Goal: Task Accomplishment & Management: Manage account settings

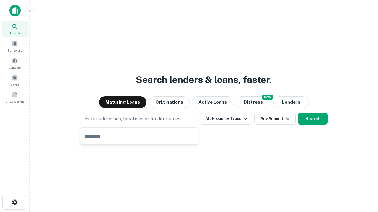
type input "**********"
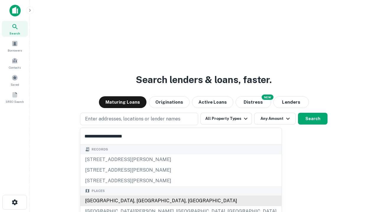
click at [141, 201] on div "[GEOGRAPHIC_DATA], [GEOGRAPHIC_DATA], [GEOGRAPHIC_DATA]" at bounding box center [180, 201] width 201 height 11
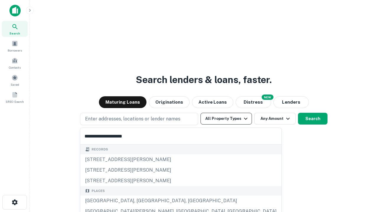
click at [226, 119] on button "All Property Types" at bounding box center [225, 119] width 51 height 12
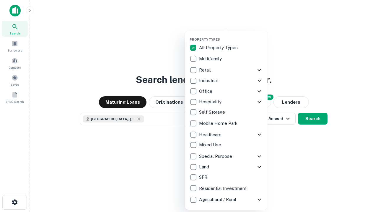
click at [231, 36] on button "button" at bounding box center [230, 36] width 83 height 0
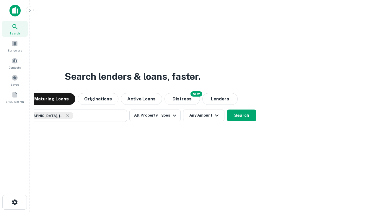
scroll to position [9, 0]
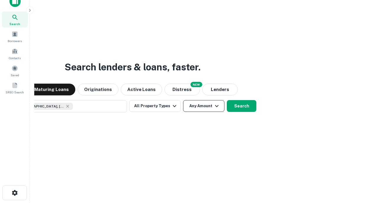
click at [183, 100] on button "Any Amount" at bounding box center [203, 106] width 41 height 12
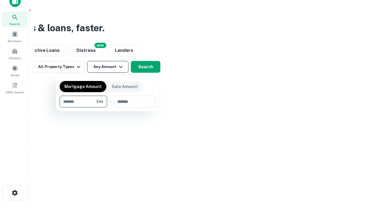
type input "*******"
click at [108, 108] on button "button" at bounding box center [108, 108] width 96 height 0
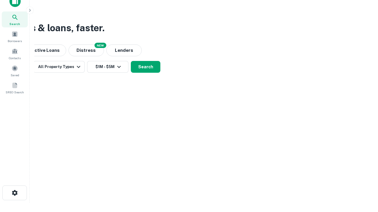
scroll to position [9, 0]
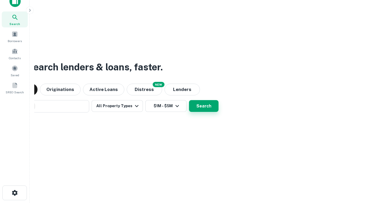
click at [189, 100] on button "Search" at bounding box center [203, 106] width 29 height 12
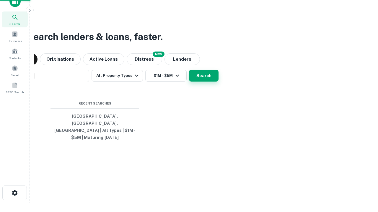
scroll to position [19, 167]
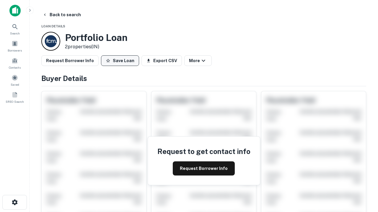
click at [120, 61] on button "Save Loan" at bounding box center [120, 60] width 38 height 11
click at [121, 61] on button "Loan Saved" at bounding box center [121, 60] width 41 height 11
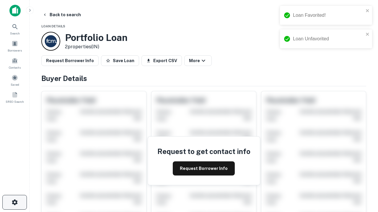
click at [14, 203] on icon "button" at bounding box center [14, 202] width 7 height 7
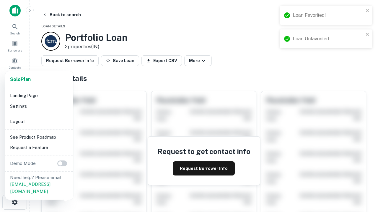
click at [39, 122] on li "Logout" at bounding box center [39, 122] width 63 height 11
